Goal: Information Seeking & Learning: Learn about a topic

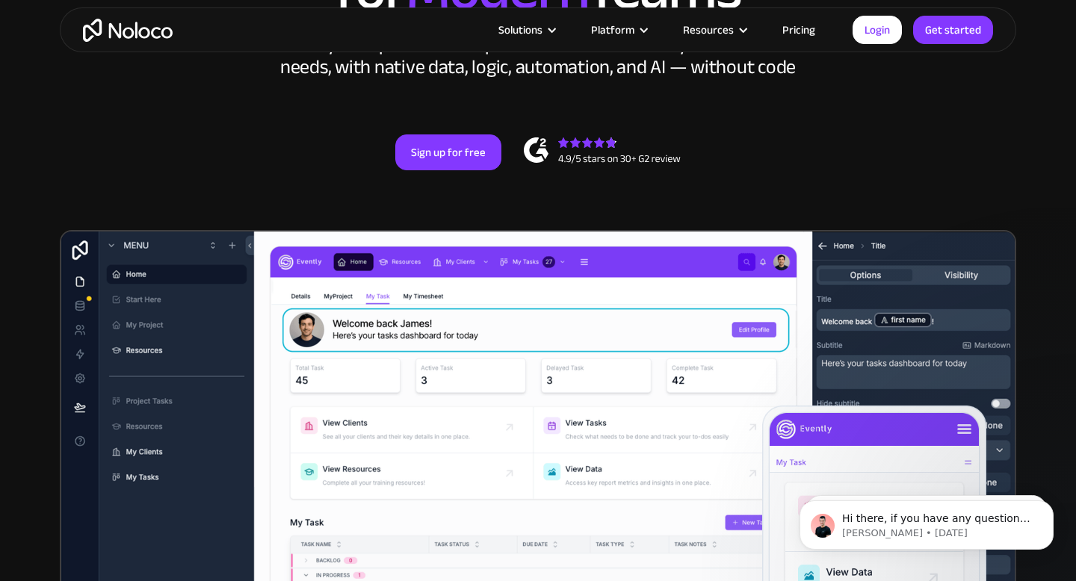
scroll to position [250, 0]
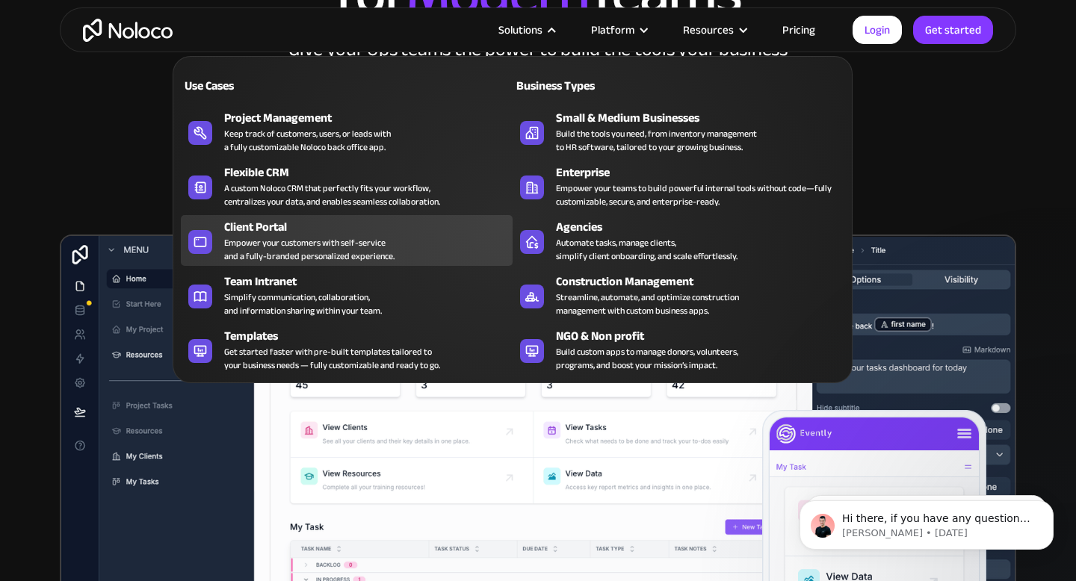
click at [294, 240] on div "Empower your customers with self-service and a fully-branded personalized exper…" at bounding box center [309, 249] width 170 height 27
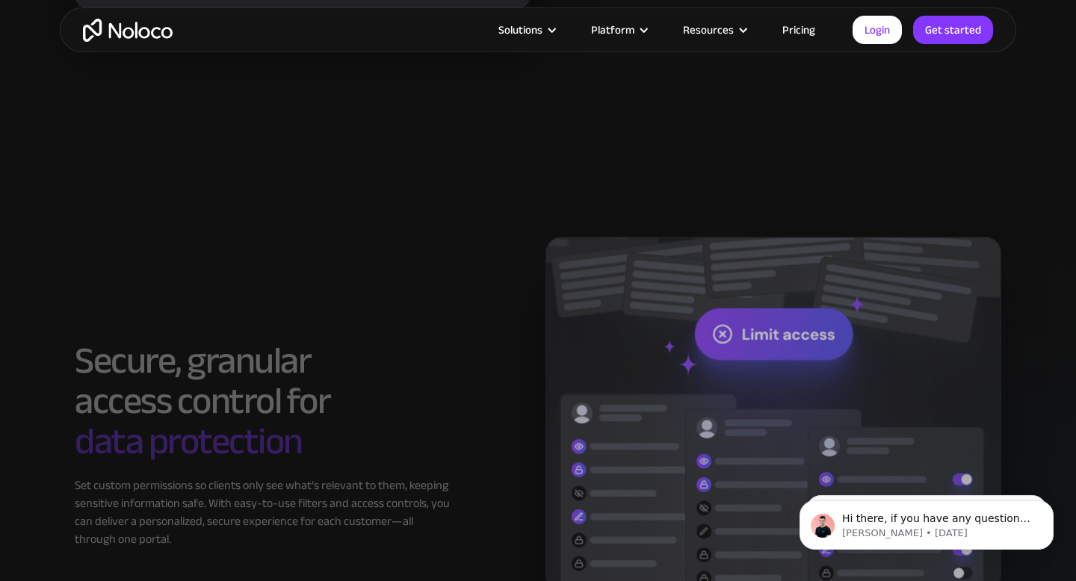
scroll to position [2257, 0]
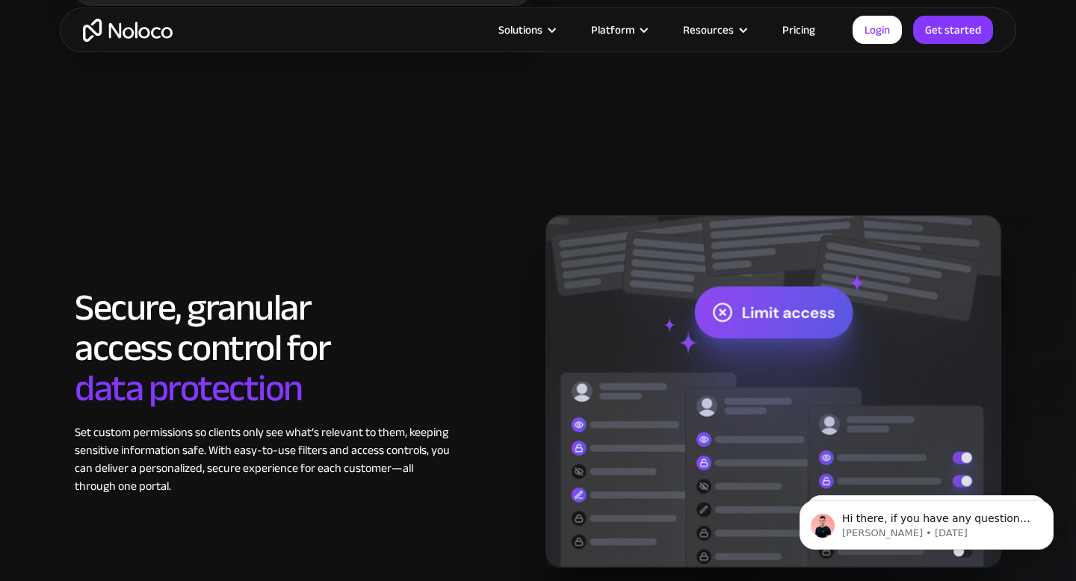
click at [792, 26] on link "Pricing" at bounding box center [799, 29] width 70 height 19
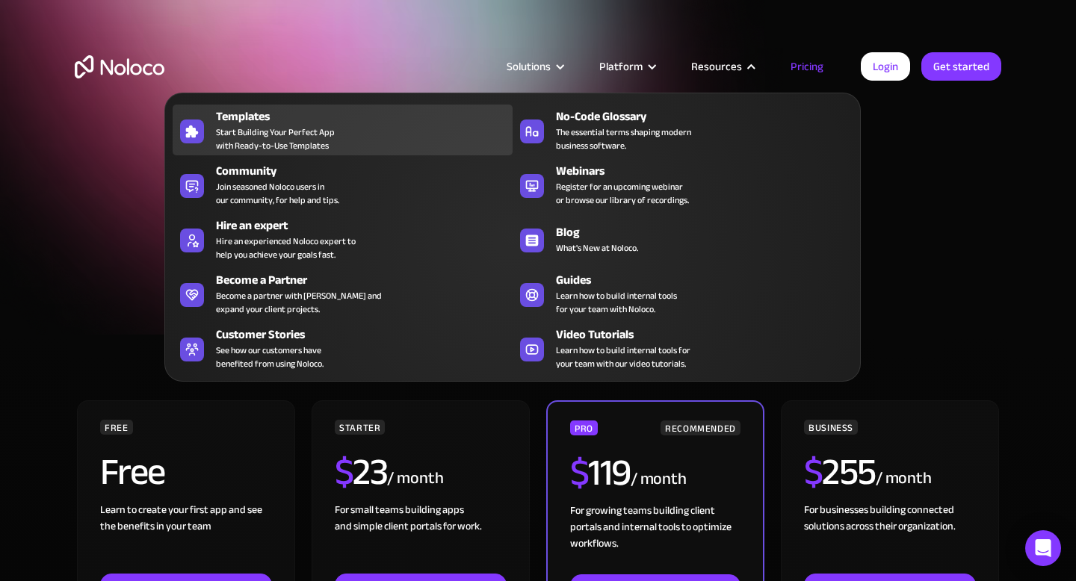
click at [354, 132] on div "Templates Start Building Your Perfect App with Ready-to-Use Templates" at bounding box center [360, 130] width 289 height 45
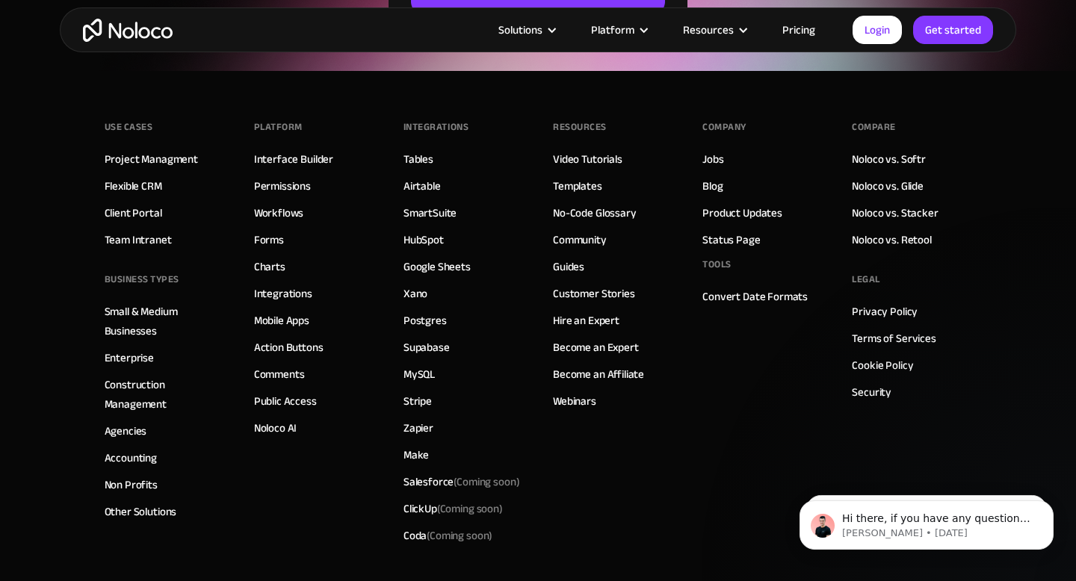
scroll to position [5544, 0]
